Goal: Find specific page/section: Find specific page/section

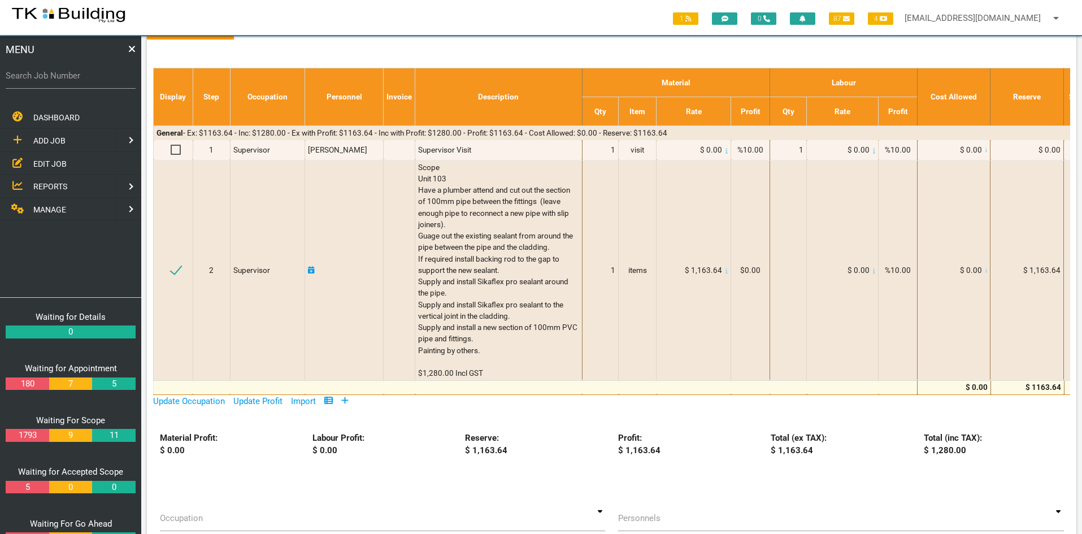
click at [53, 160] on span "EDIT JOB" at bounding box center [49, 163] width 33 height 9
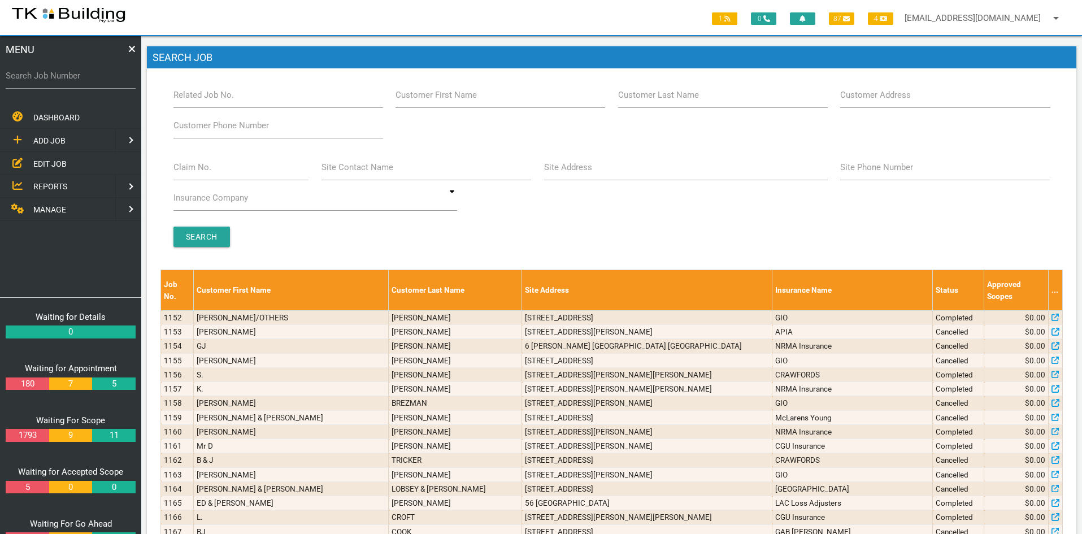
click at [42, 161] on span "EDIT JOB" at bounding box center [49, 163] width 33 height 9
click at [258, 103] on input "Related Job No." at bounding box center [278, 95] width 210 height 26
drag, startPoint x: 542, startPoint y: 241, endPoint x: 515, endPoint y: 239, distance: 26.6
click at [542, 241] on div "Search" at bounding box center [612, 236] width 890 height 20
click at [246, 95] on input "Related Job No." at bounding box center [278, 95] width 210 height 26
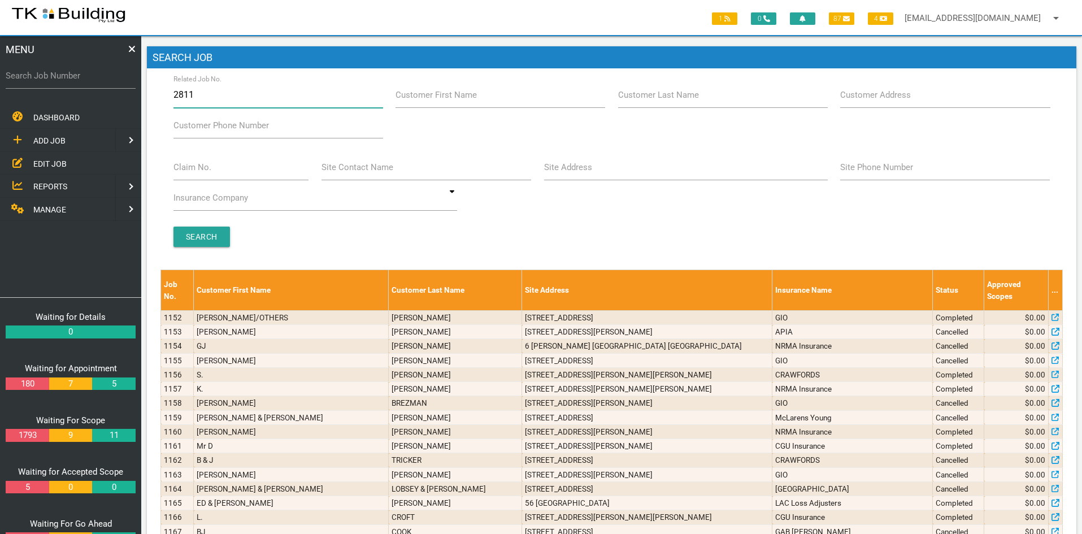
type input "28118"
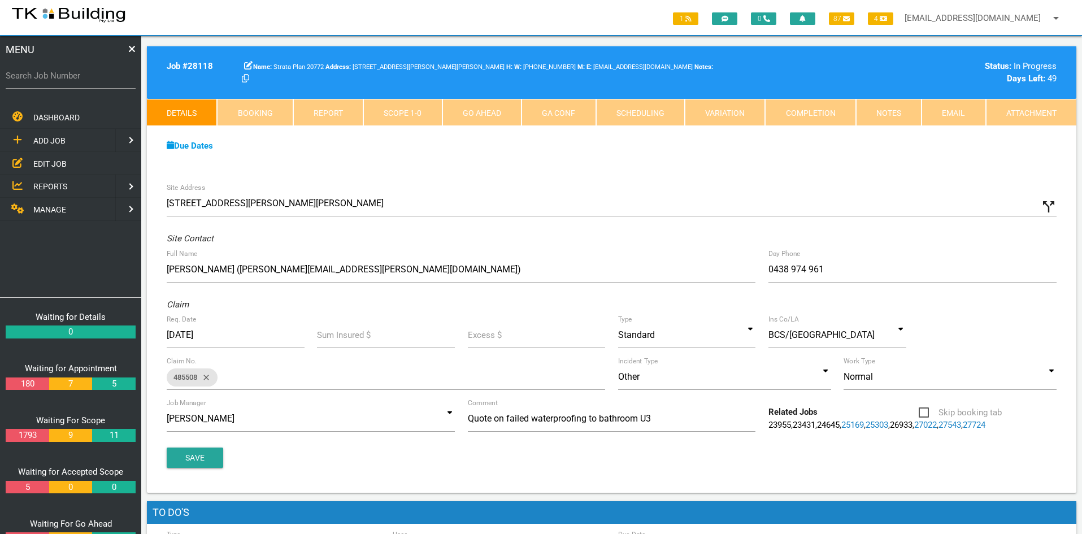
drag, startPoint x: 542, startPoint y: 169, endPoint x: 509, endPoint y: 182, distance: 35.0
click at [542, 169] on div "Due Dates Waiting for Appointment From [DATE] To [DATE] Waiting For Scope From …" at bounding box center [611, 151] width 929 height 51
click at [879, 111] on link "Notes" at bounding box center [889, 112] width 66 height 27
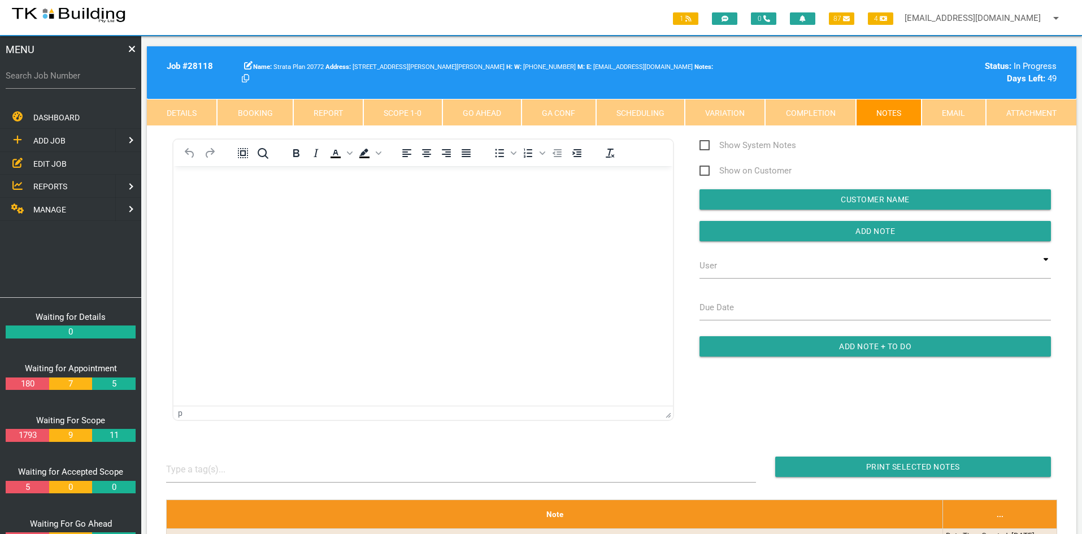
click at [394, 217] on html at bounding box center [422, 191] width 499 height 51
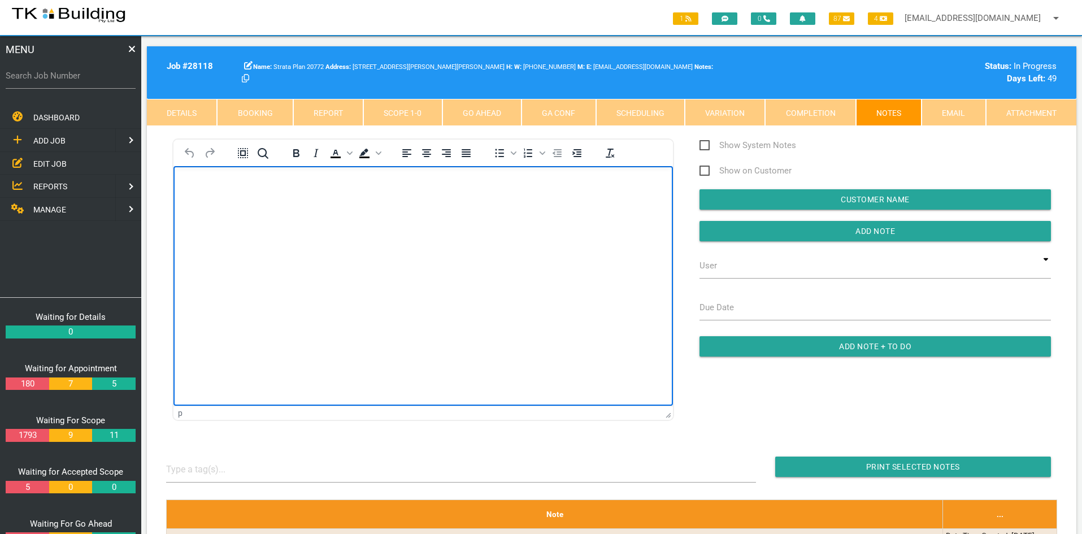
click at [376, 217] on html at bounding box center [422, 191] width 499 height 51
